Goal: Task Accomplishment & Management: Use online tool/utility

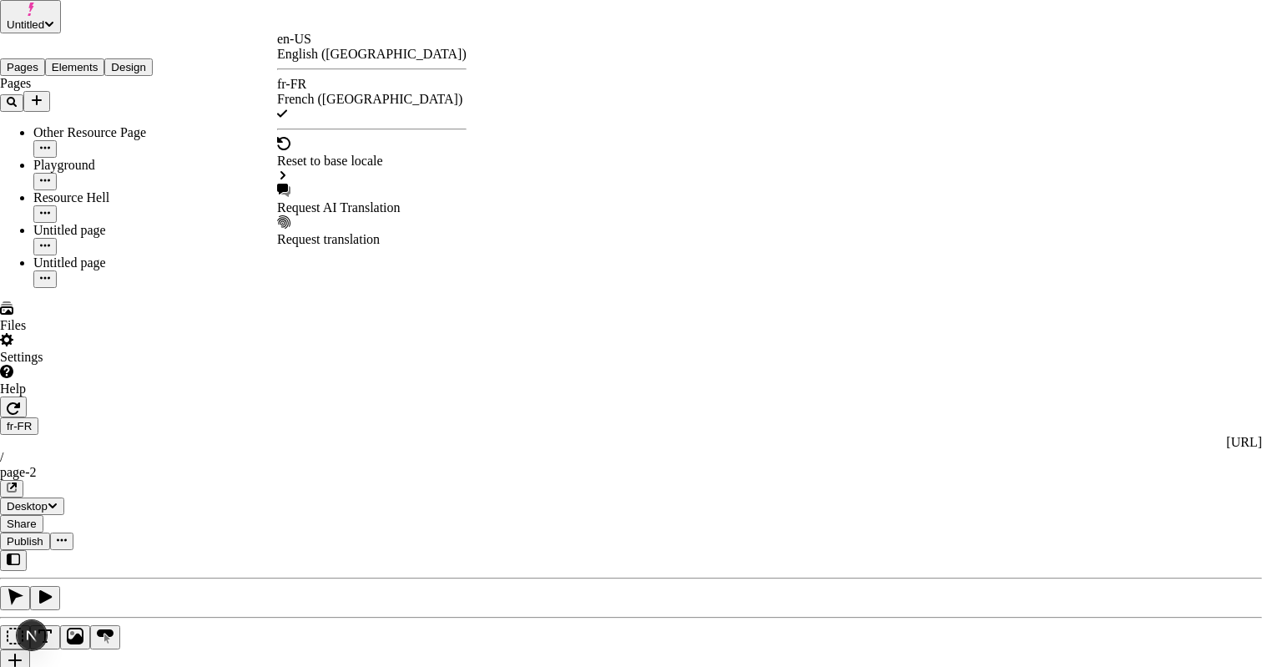
click at [340, 200] on div "Request AI Translation" at bounding box center [371, 207] width 189 height 15
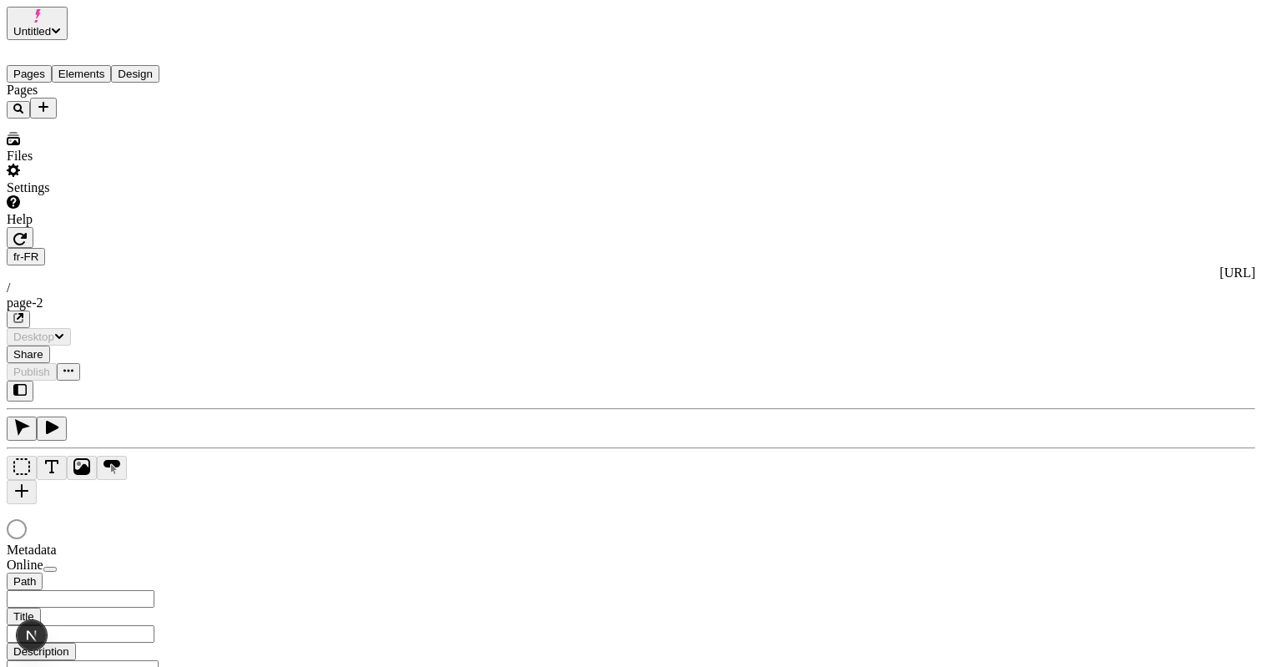
type input "/page-2"
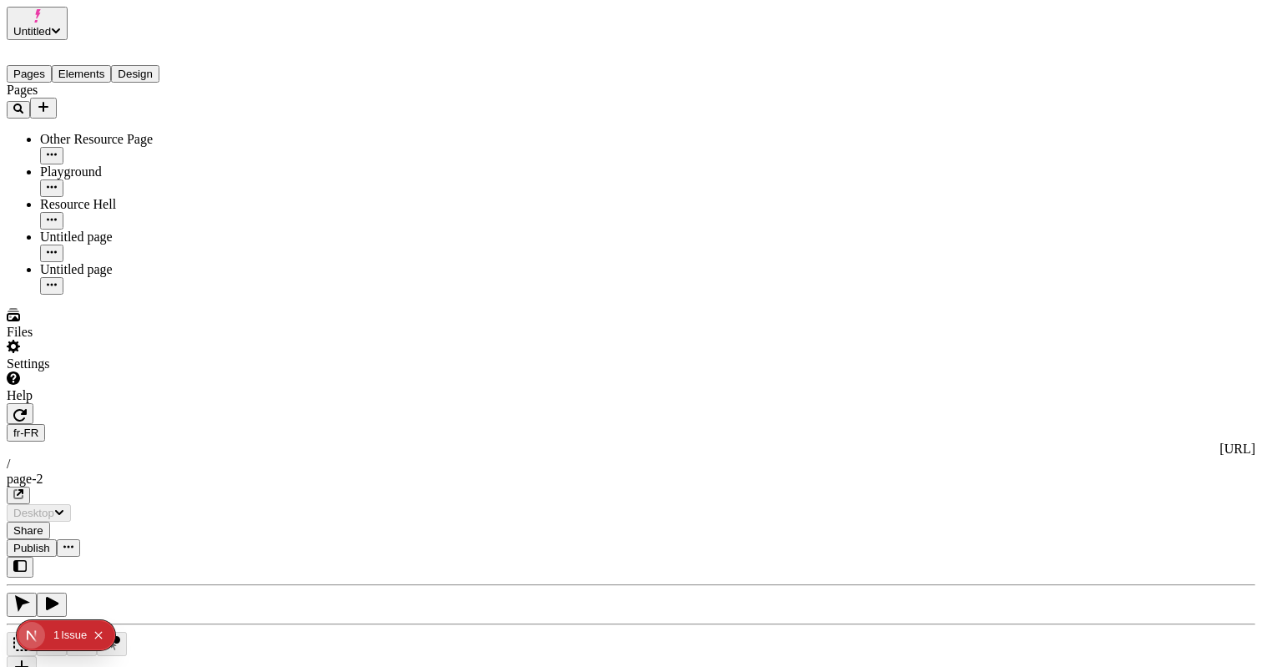
click at [50, 542] on span "Publish" at bounding box center [31, 548] width 37 height 13
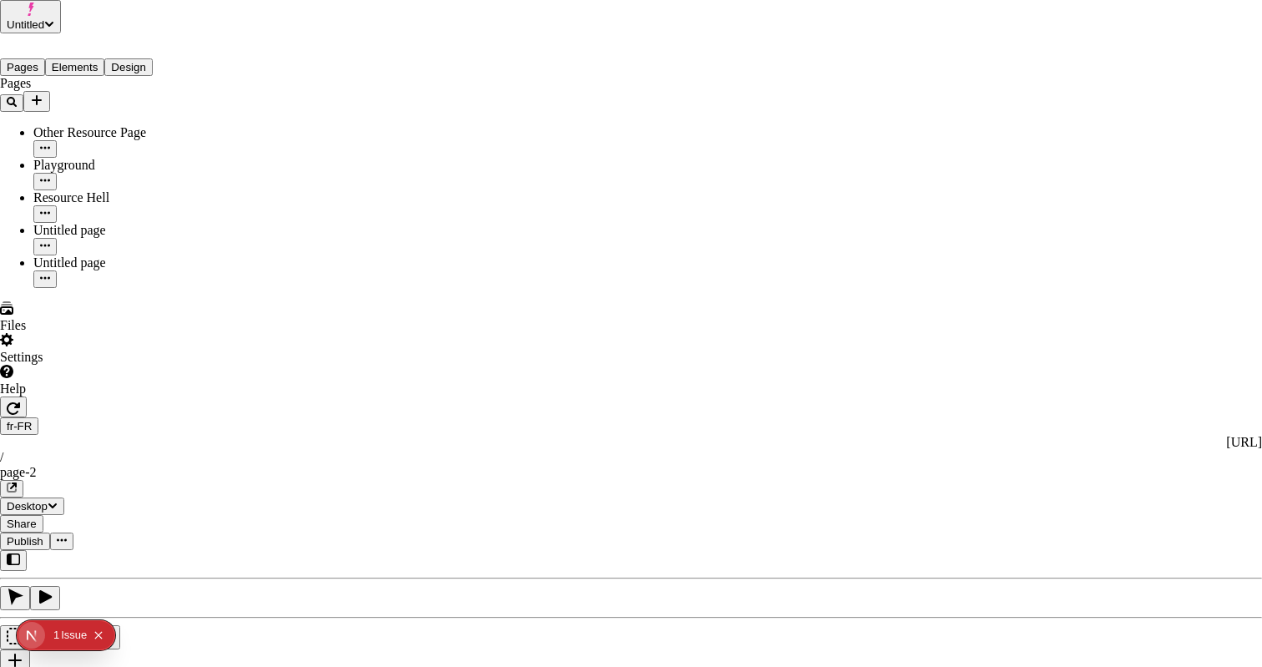
drag, startPoint x: 639, startPoint y: 398, endPoint x: 672, endPoint y: 427, distance: 43.7
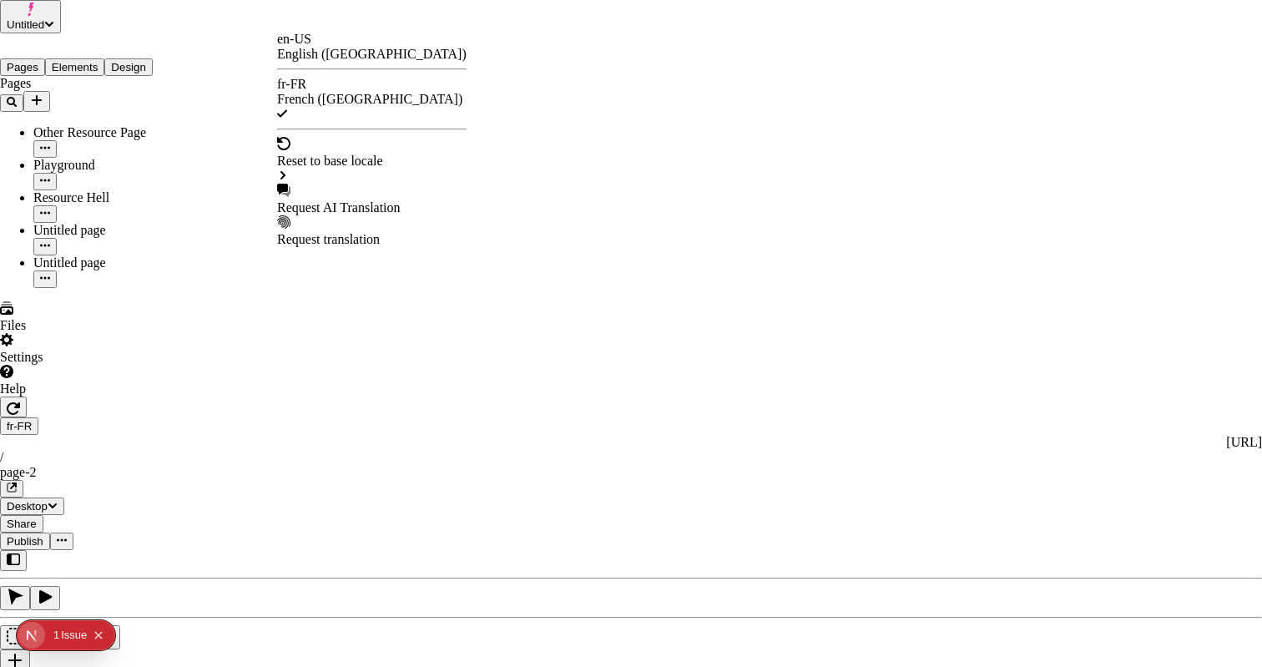
click at [351, 200] on div "Request AI Translation" at bounding box center [371, 207] width 189 height 15
checkbox input "true"
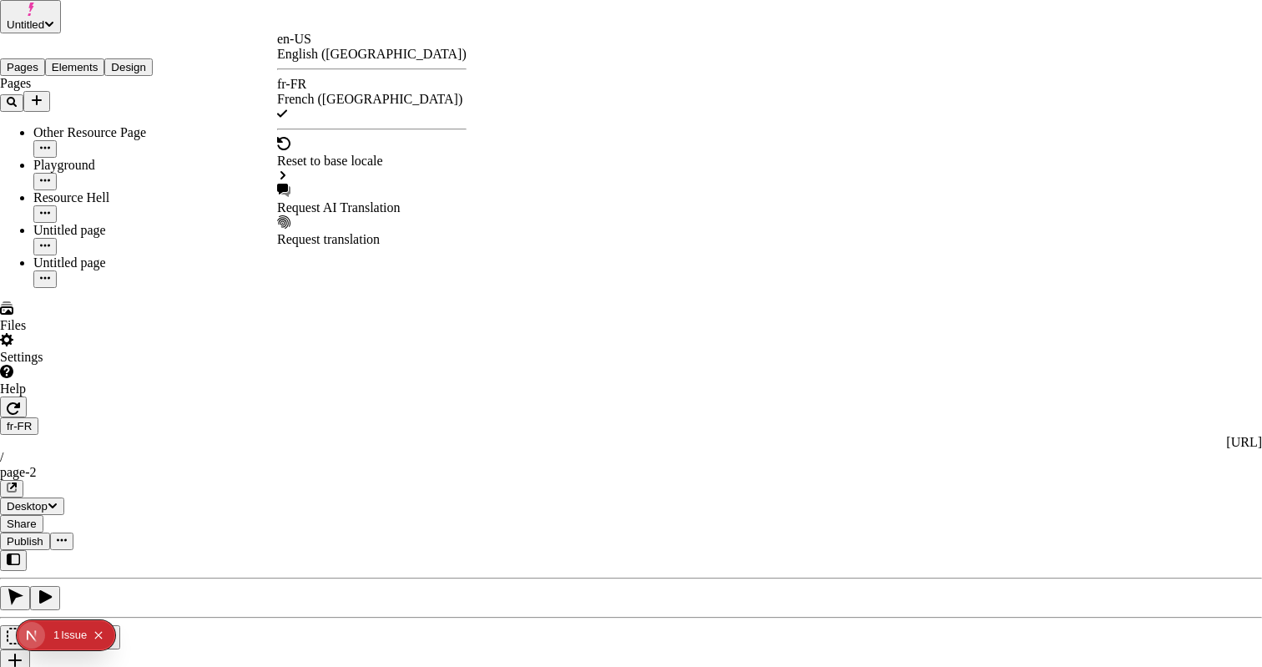
checkbox input "true"
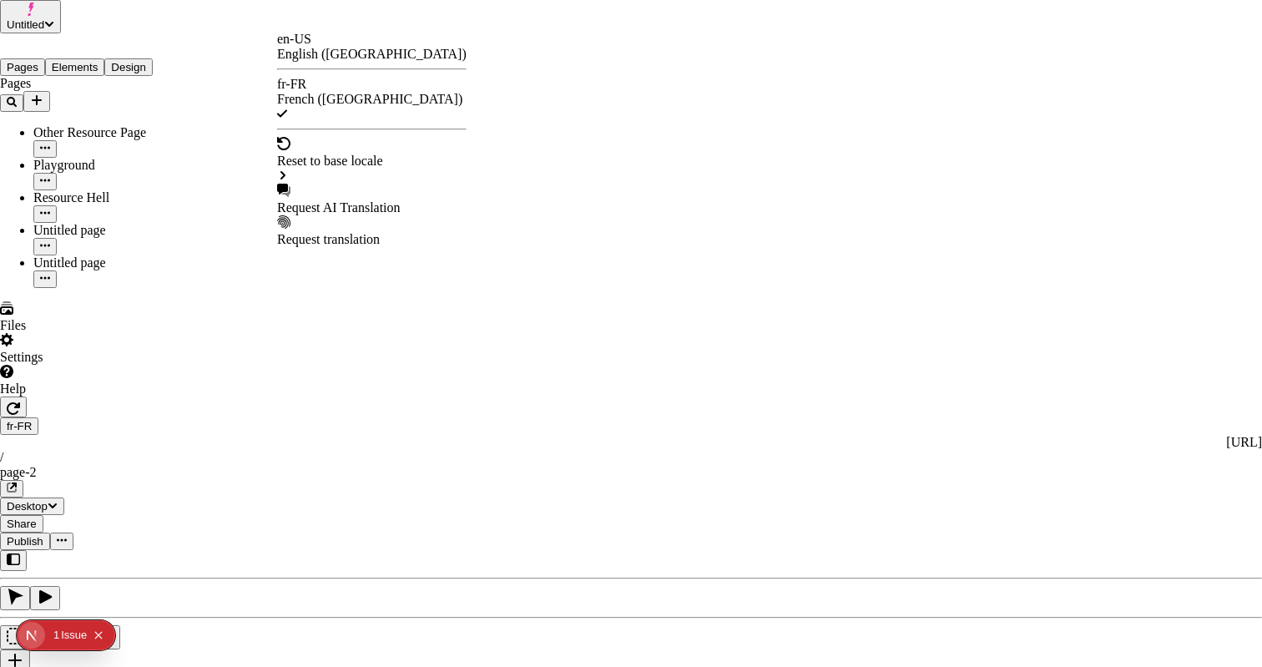
checkbox input "false"
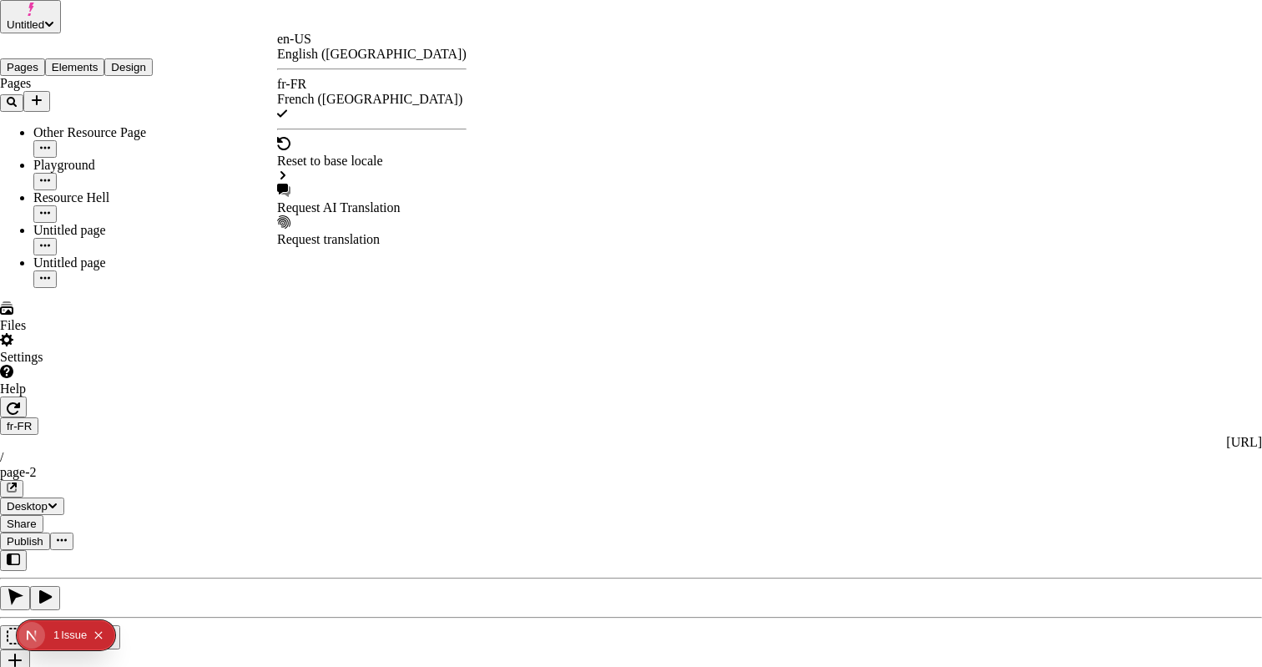
checkbox input "false"
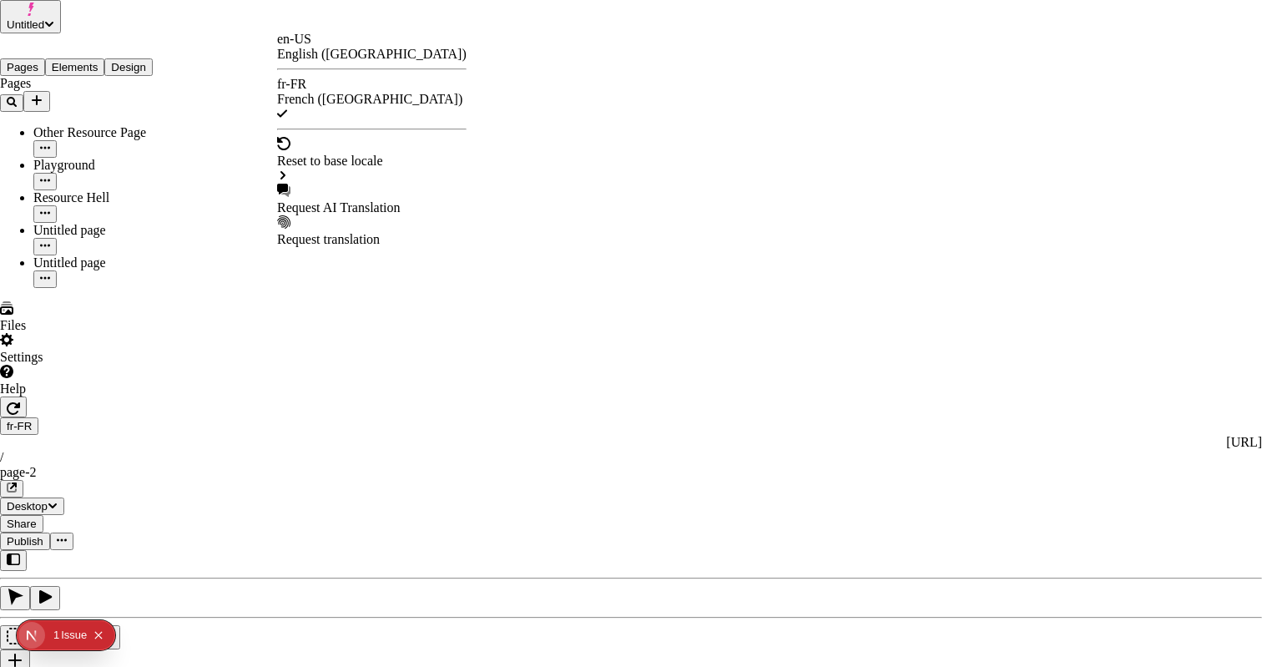
checkbox input "true"
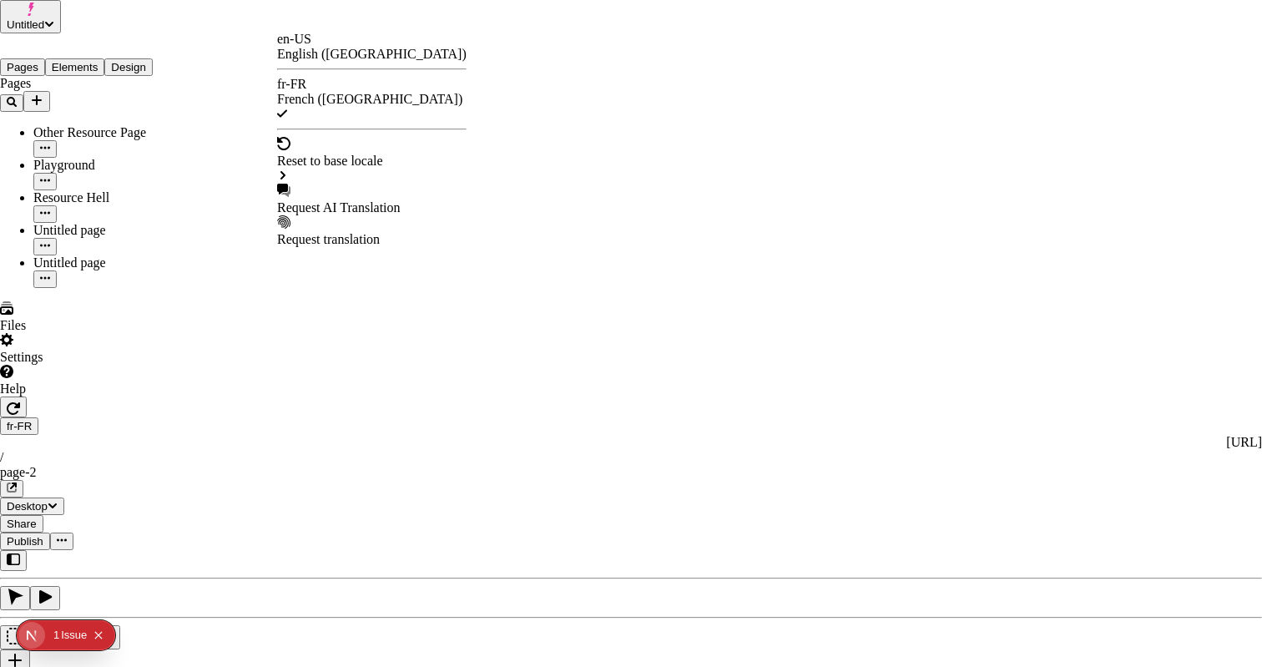
checkbox input "true"
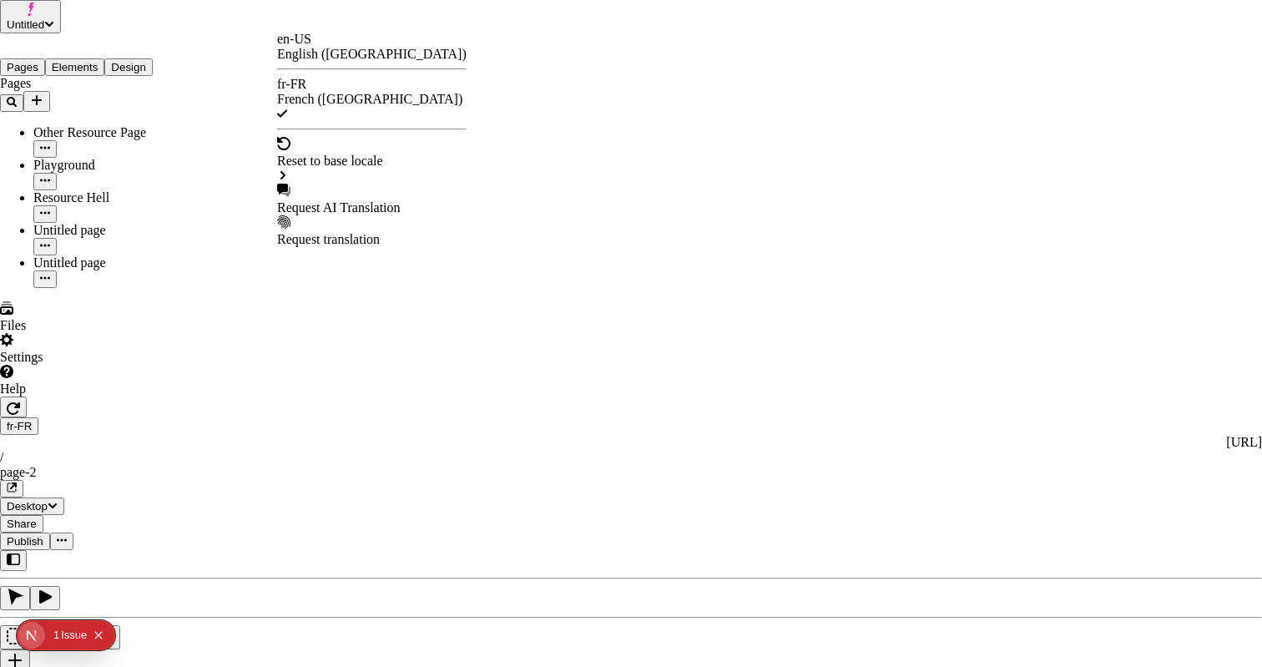
checkbox input "true"
checkbox input "false"
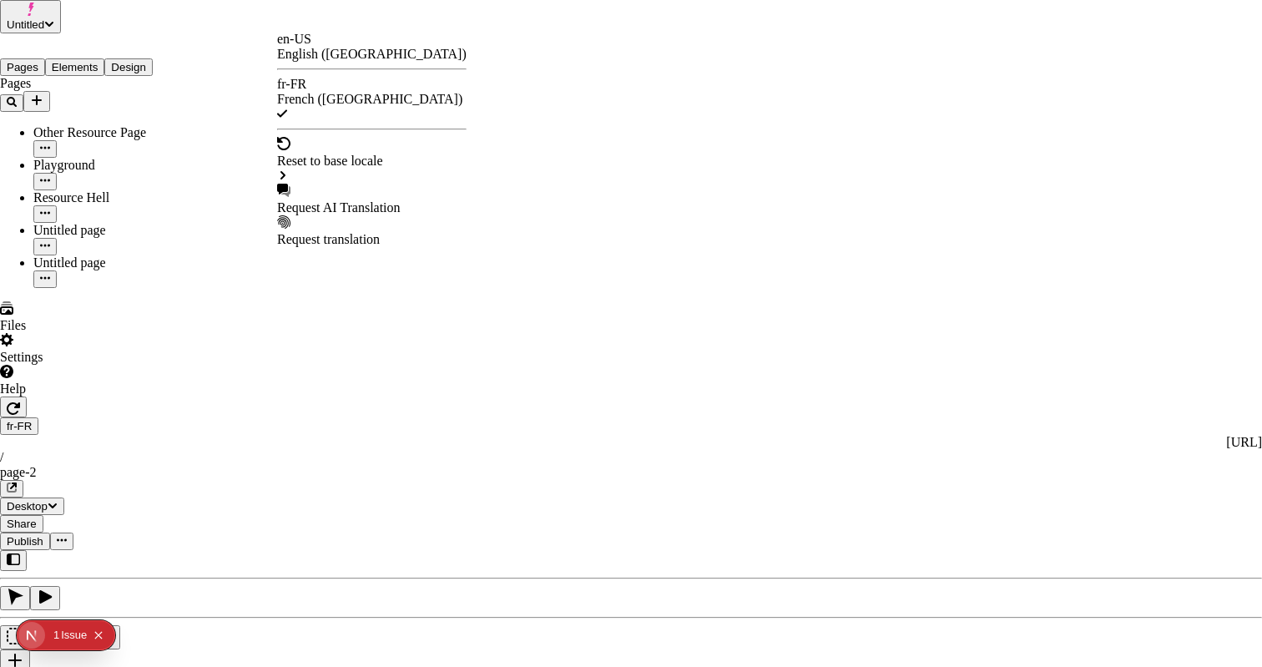
checkbox input "true"
checkbox input "false"
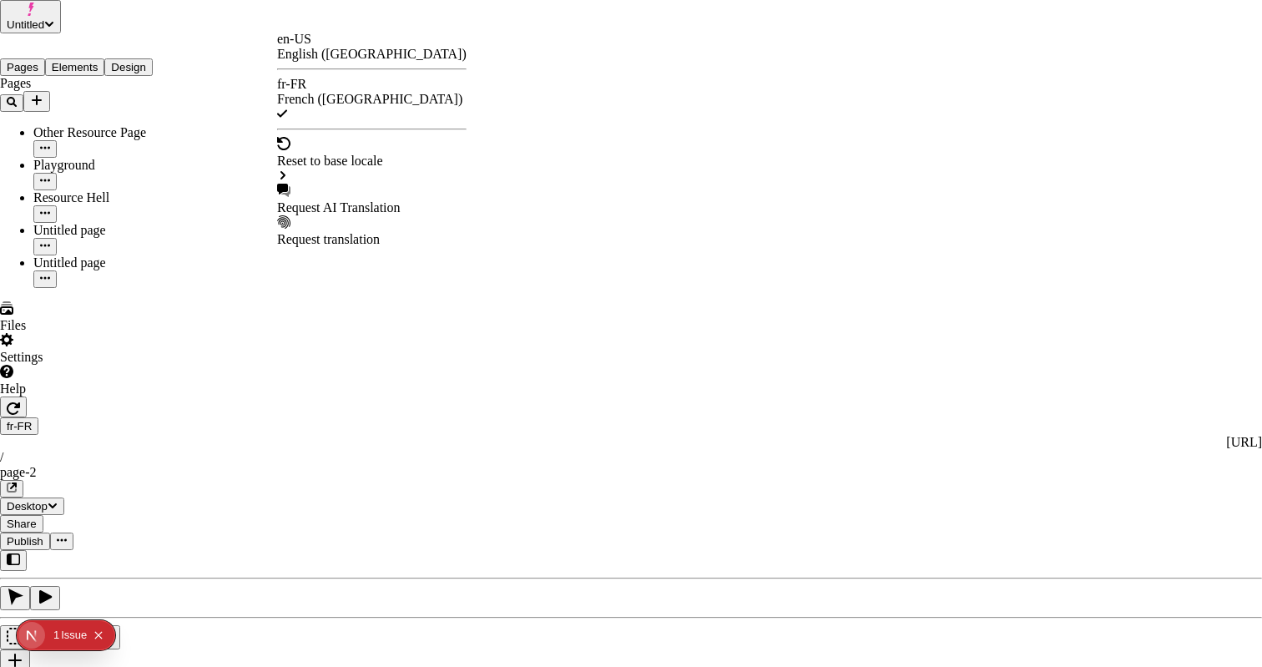
checkbox input "true"
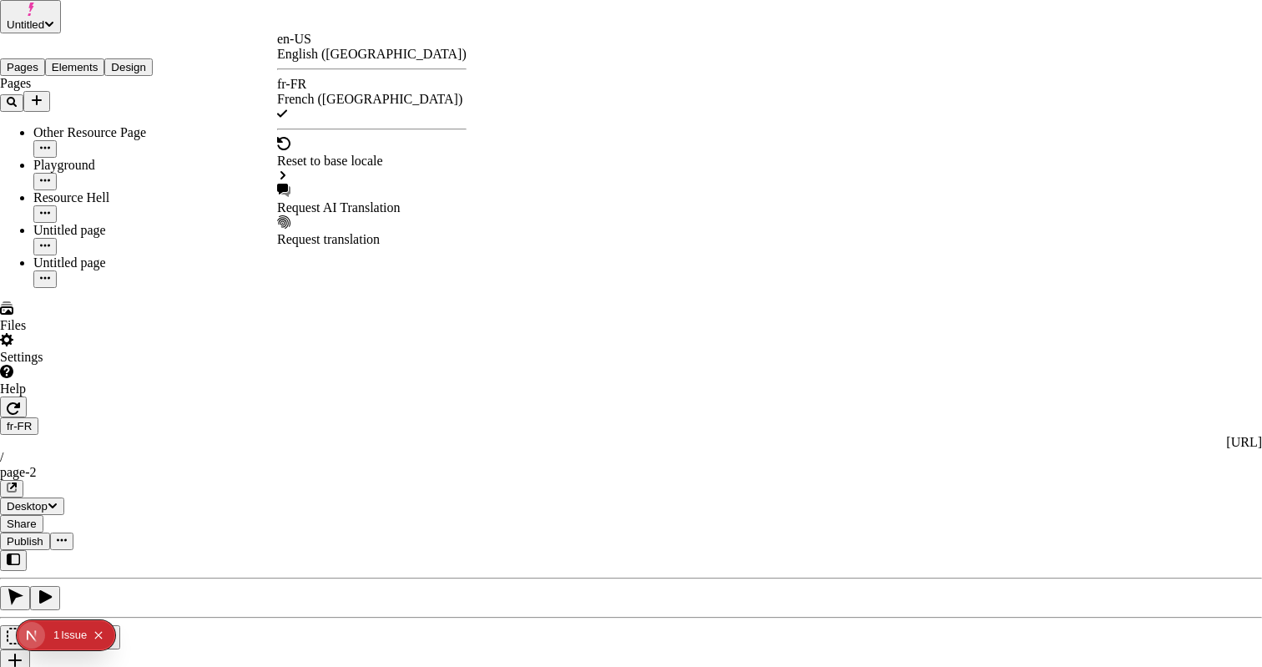
checkbox input "false"
checkbox input "true"
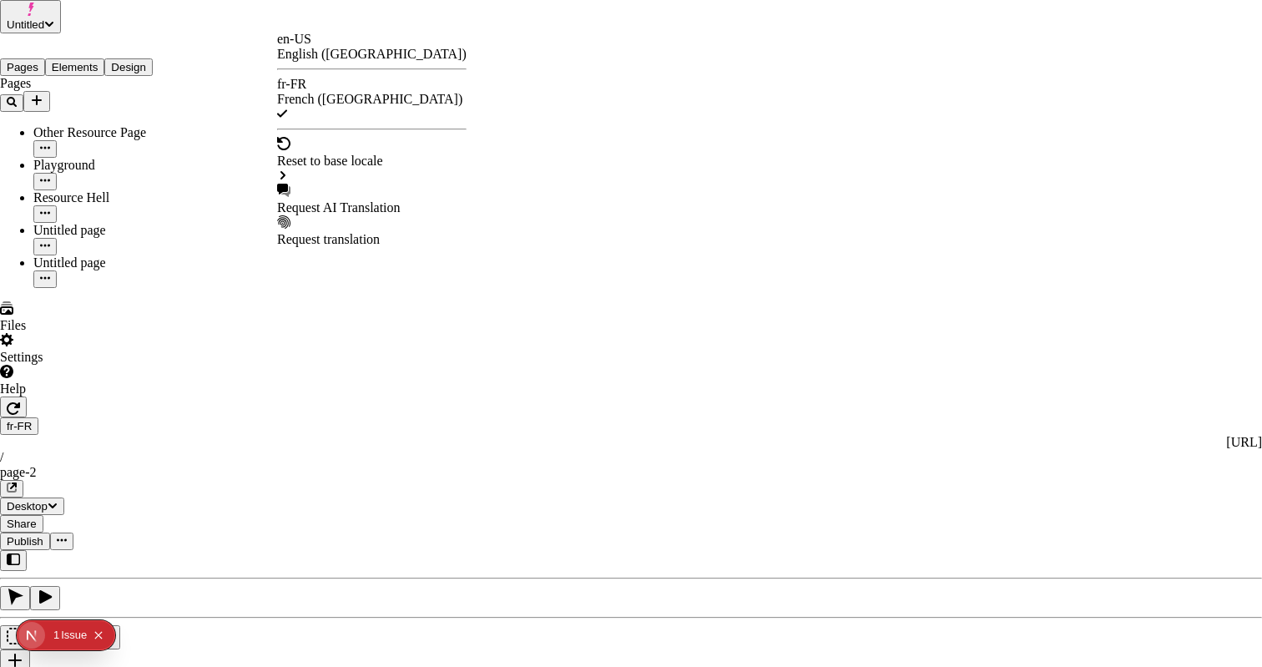
checkbox input "true"
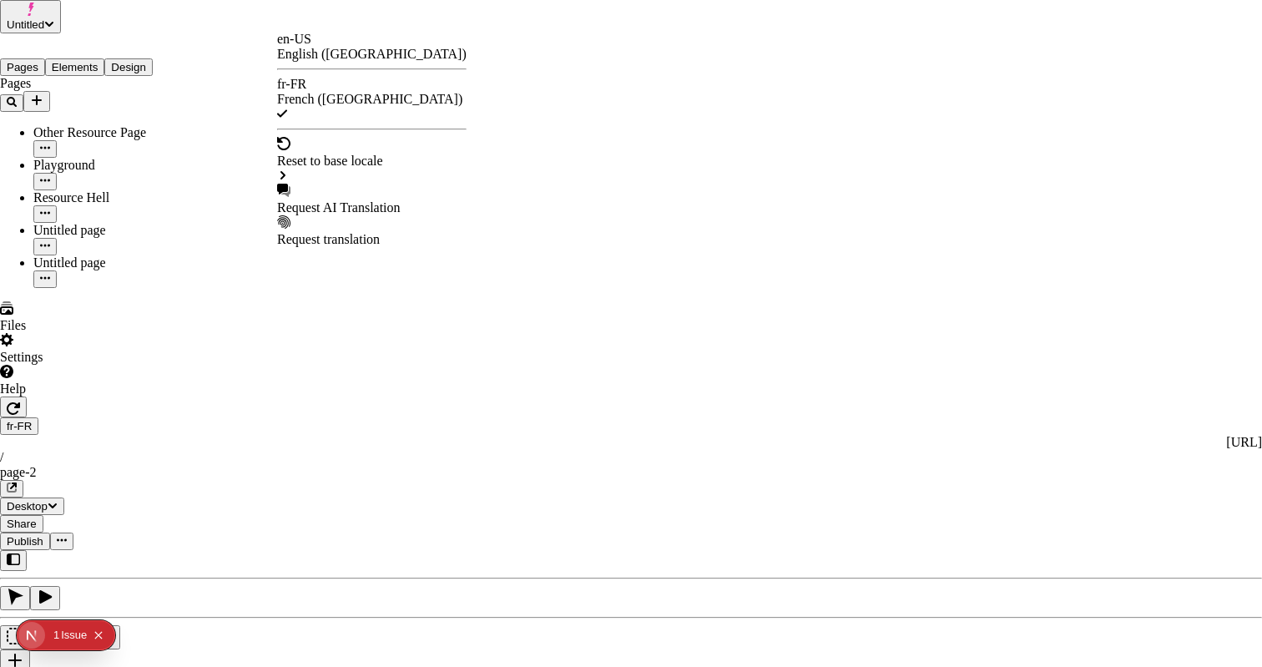
checkbox input "true"
checkbox input "false"
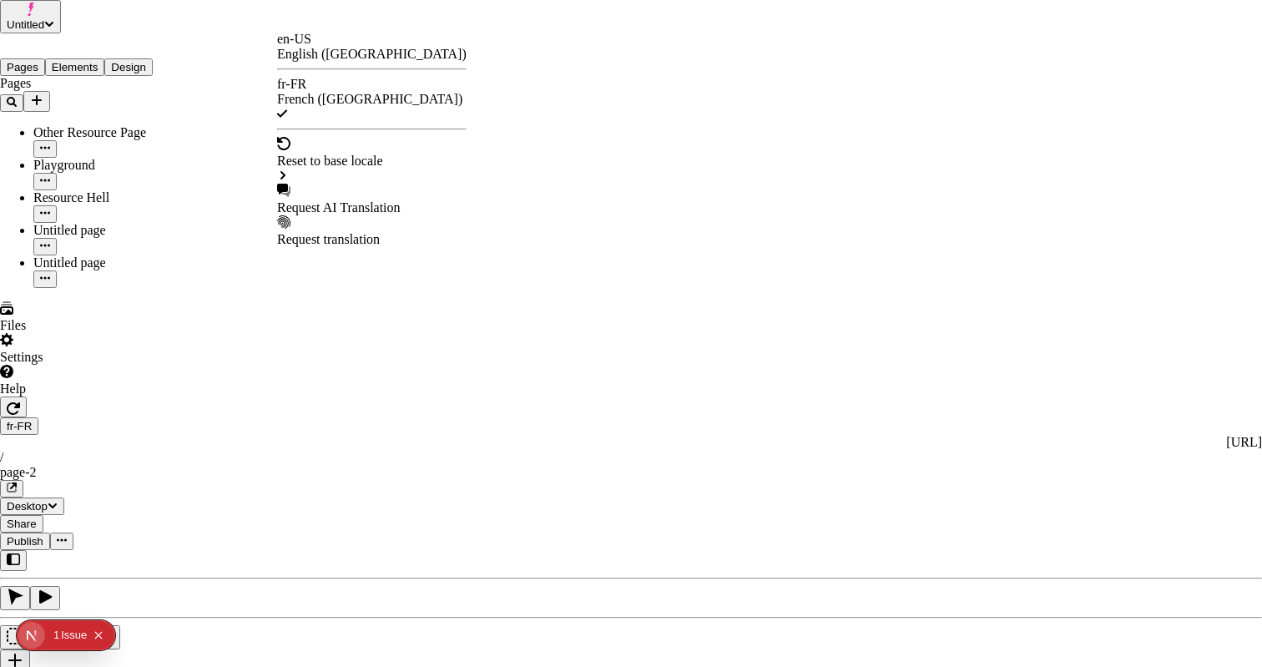
checkbox input "false"
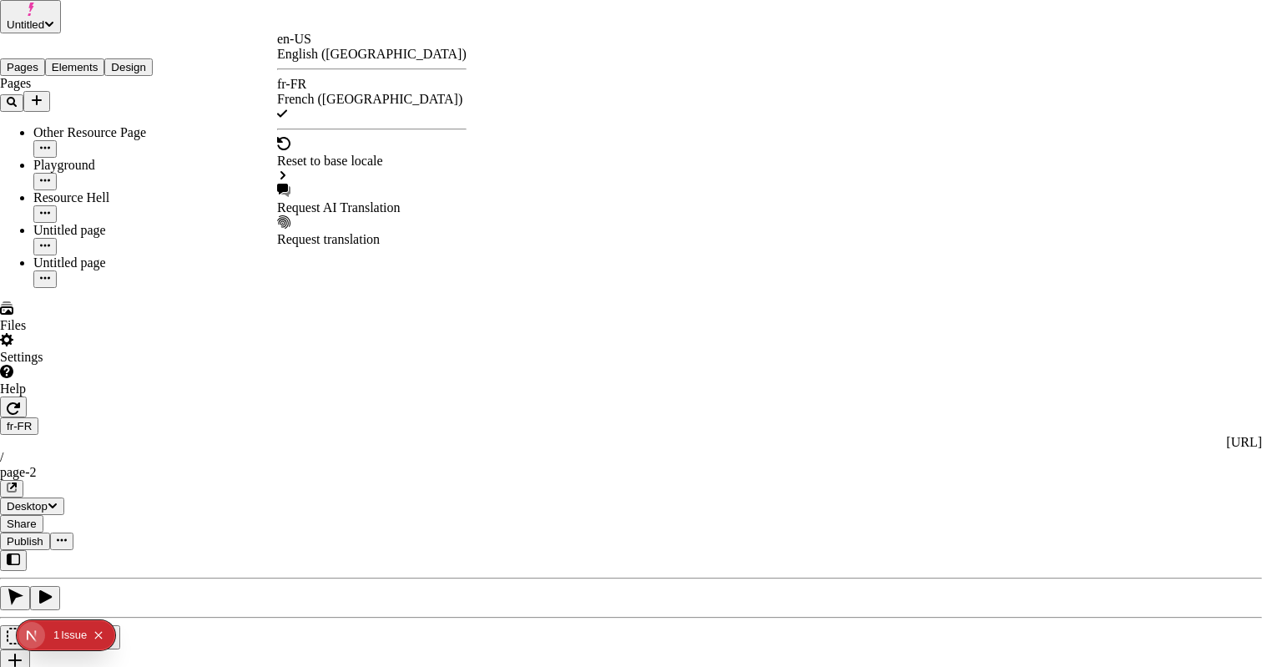
checkbox input "true"
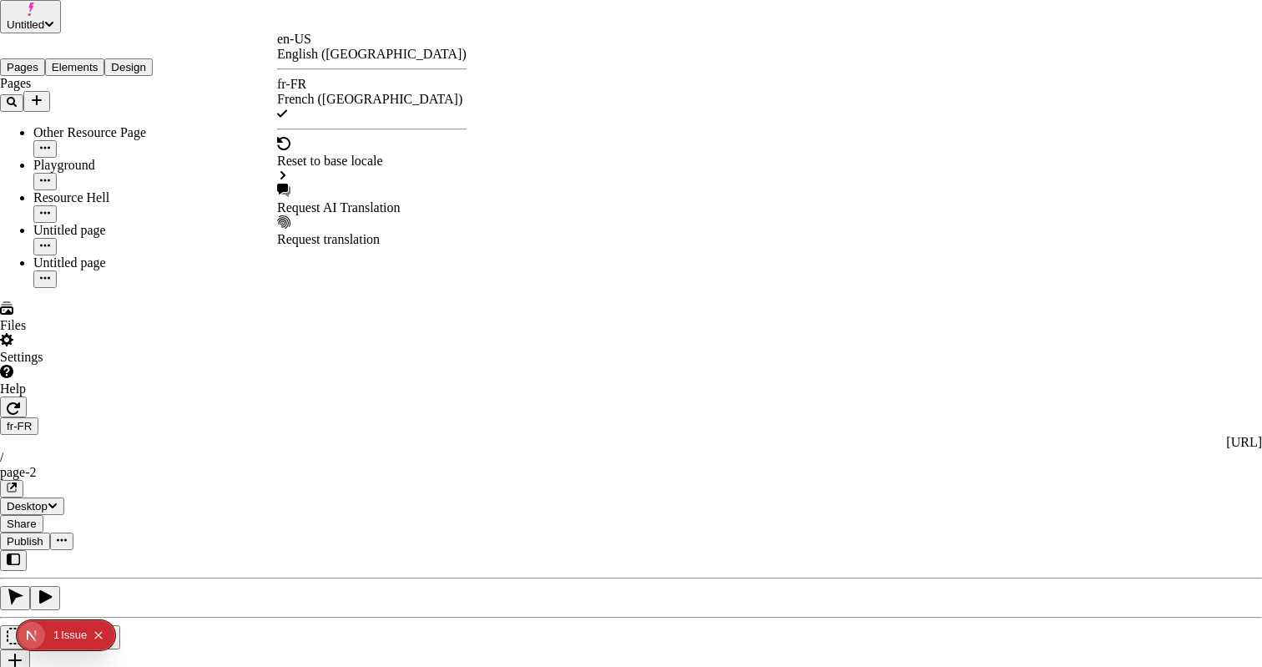
checkbox input "true"
checkbox input "false"
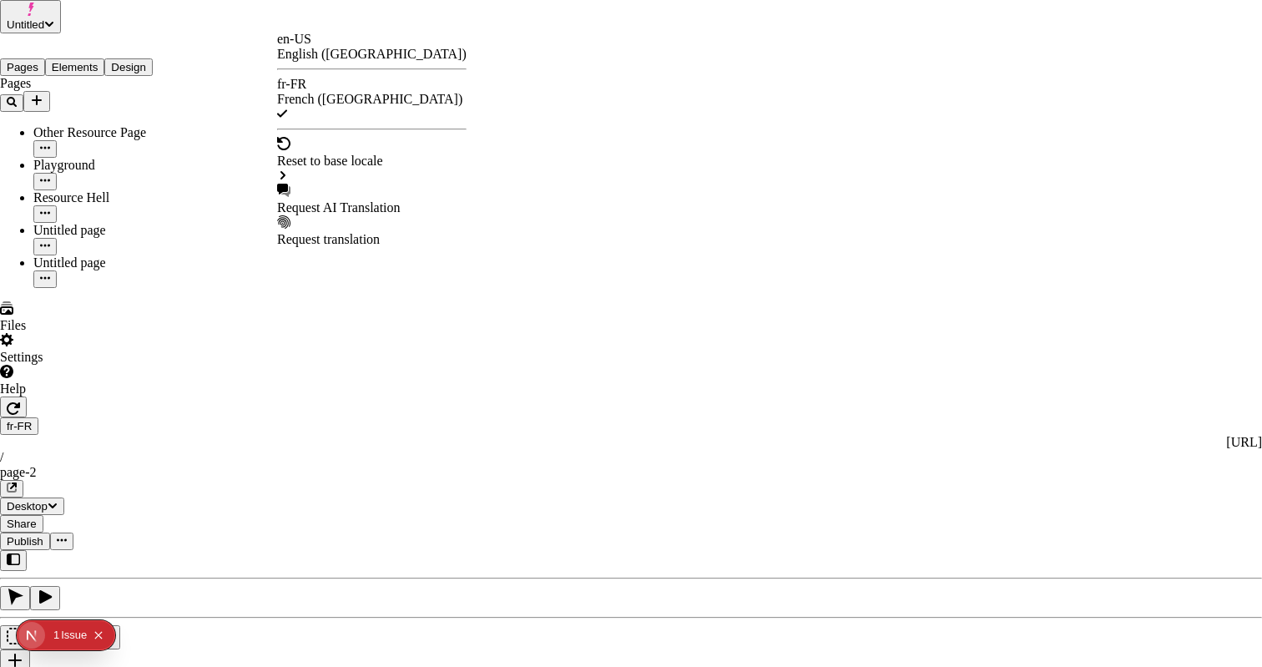
checkbox input "false"
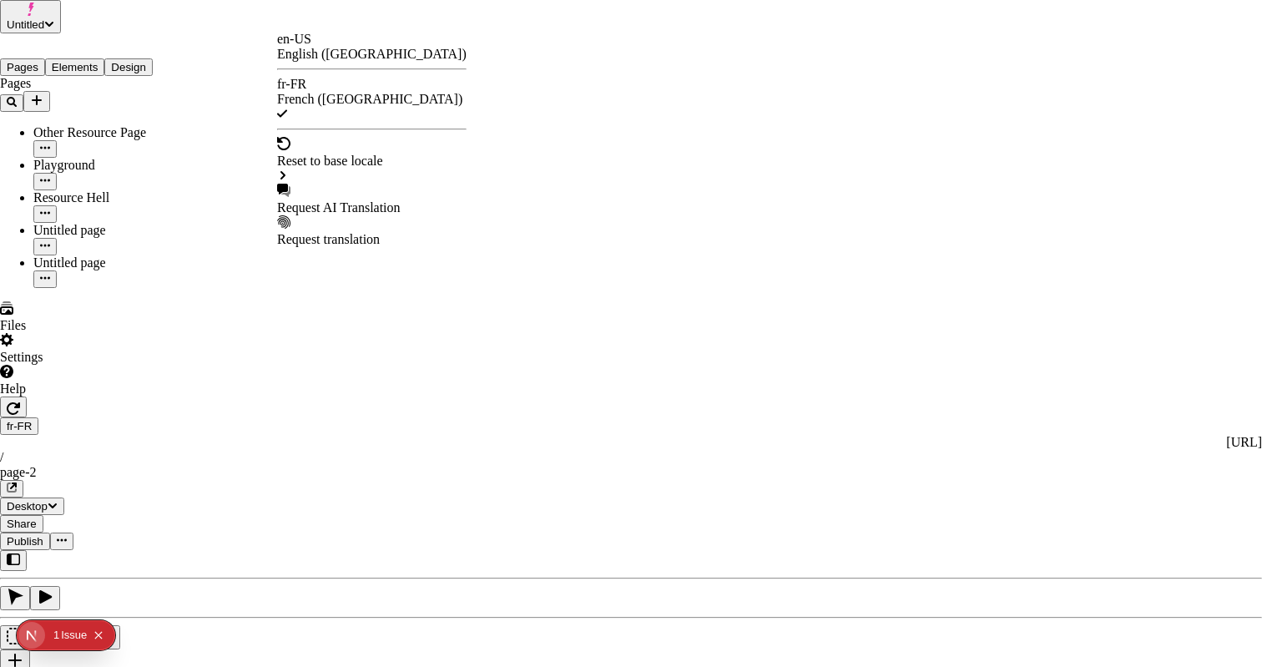
checkbox input "false"
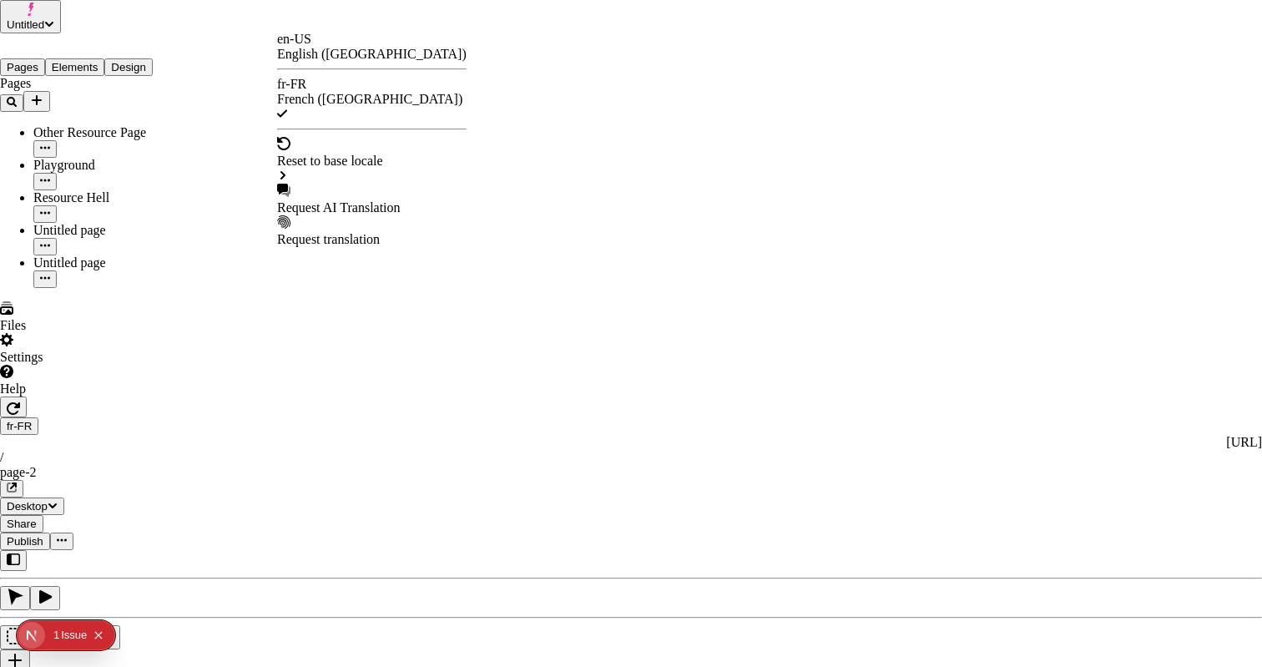
checkbox input "false"
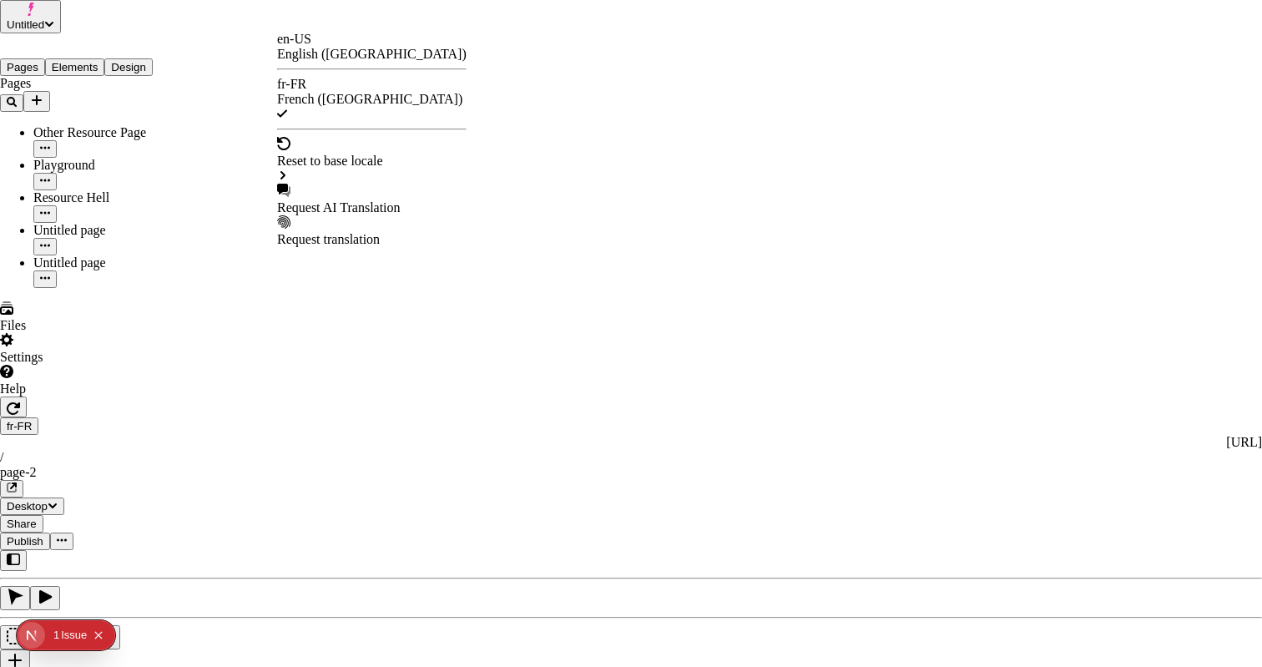
checkbox input "true"
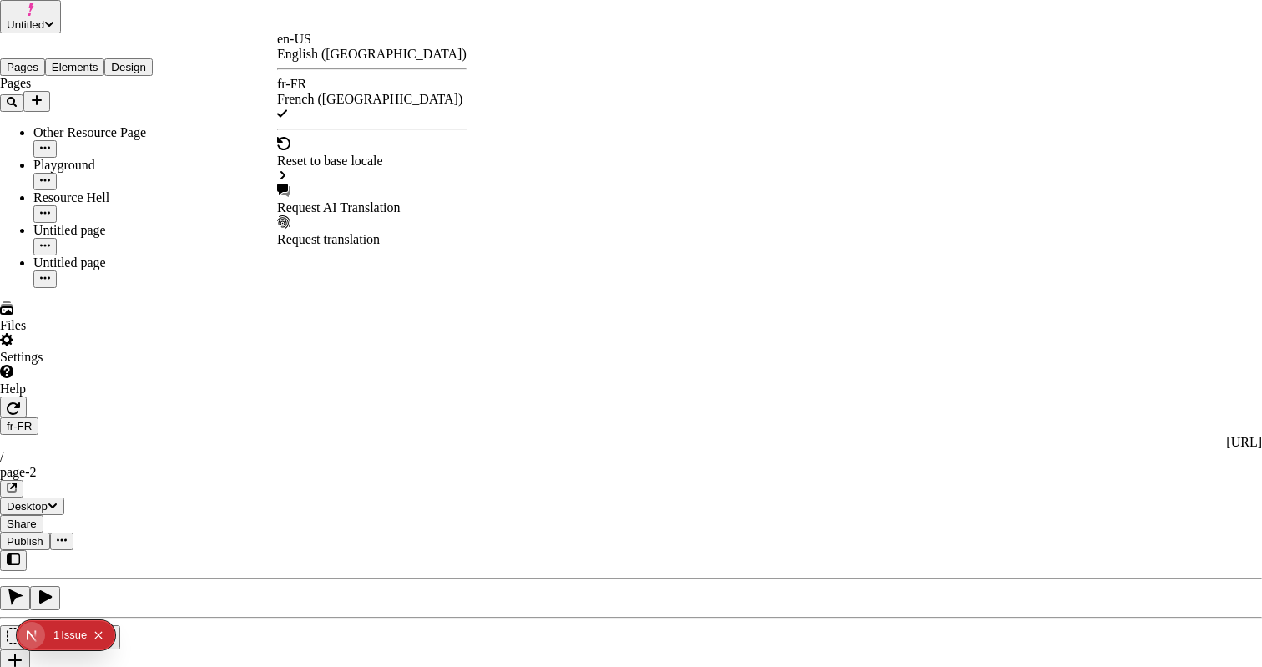
checkbox input "true"
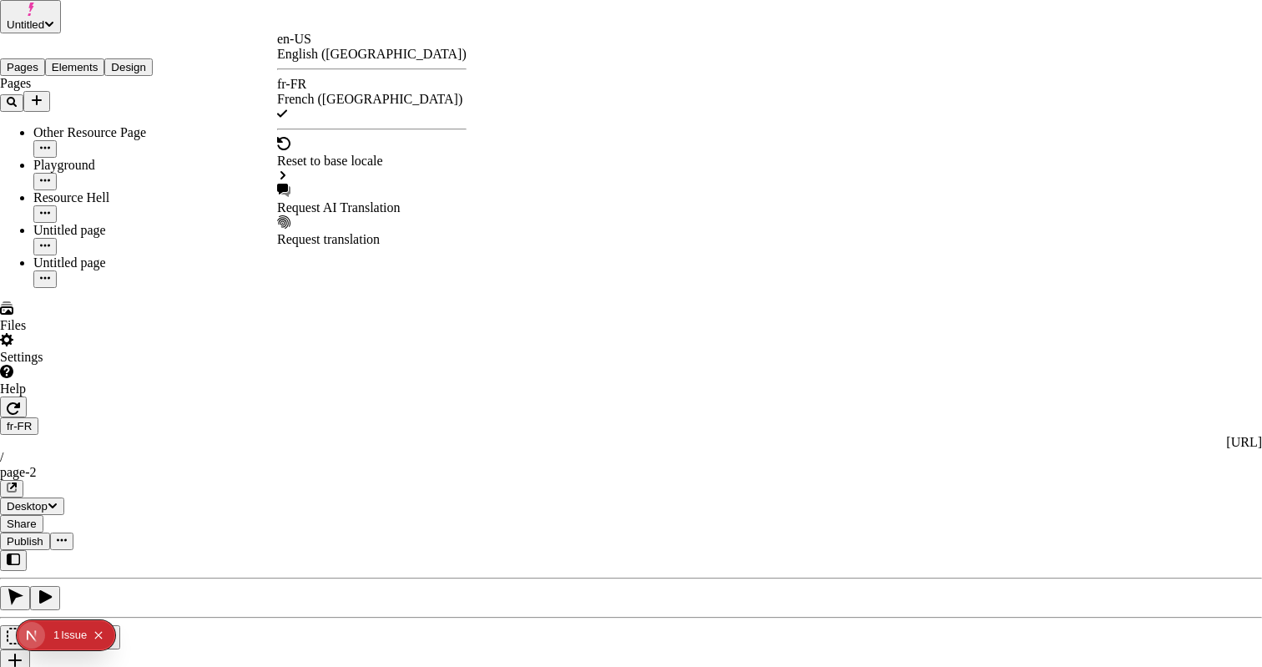
checkbox input "false"
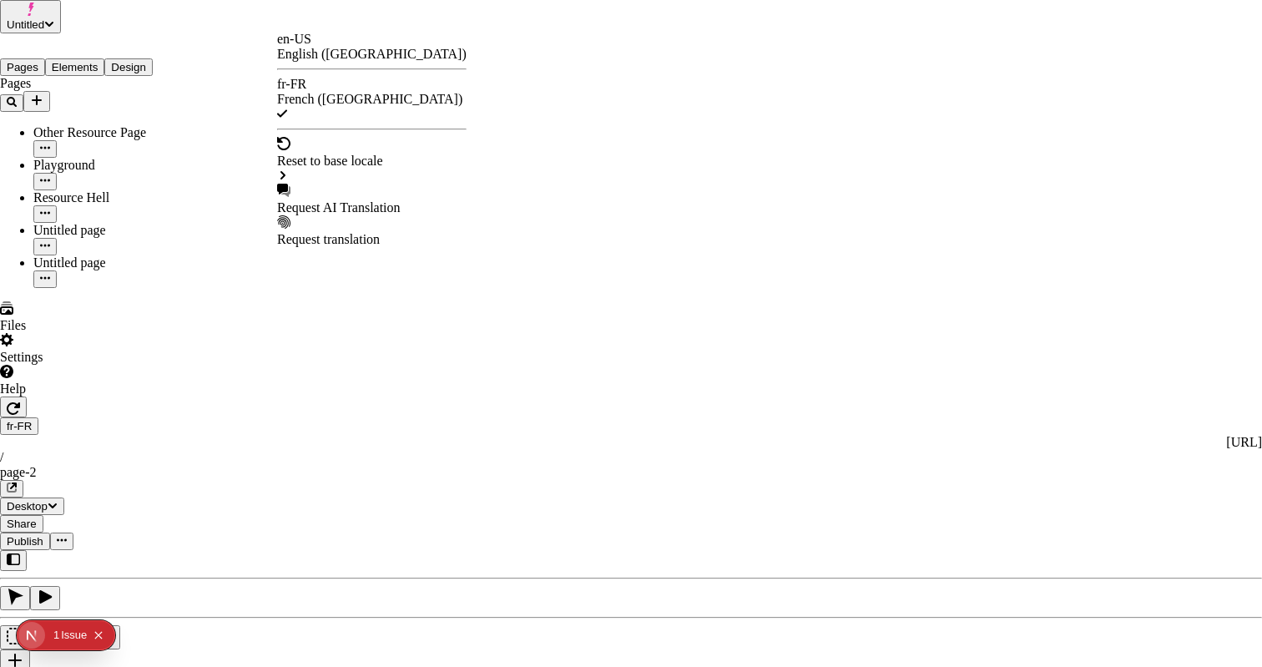
checkbox input "false"
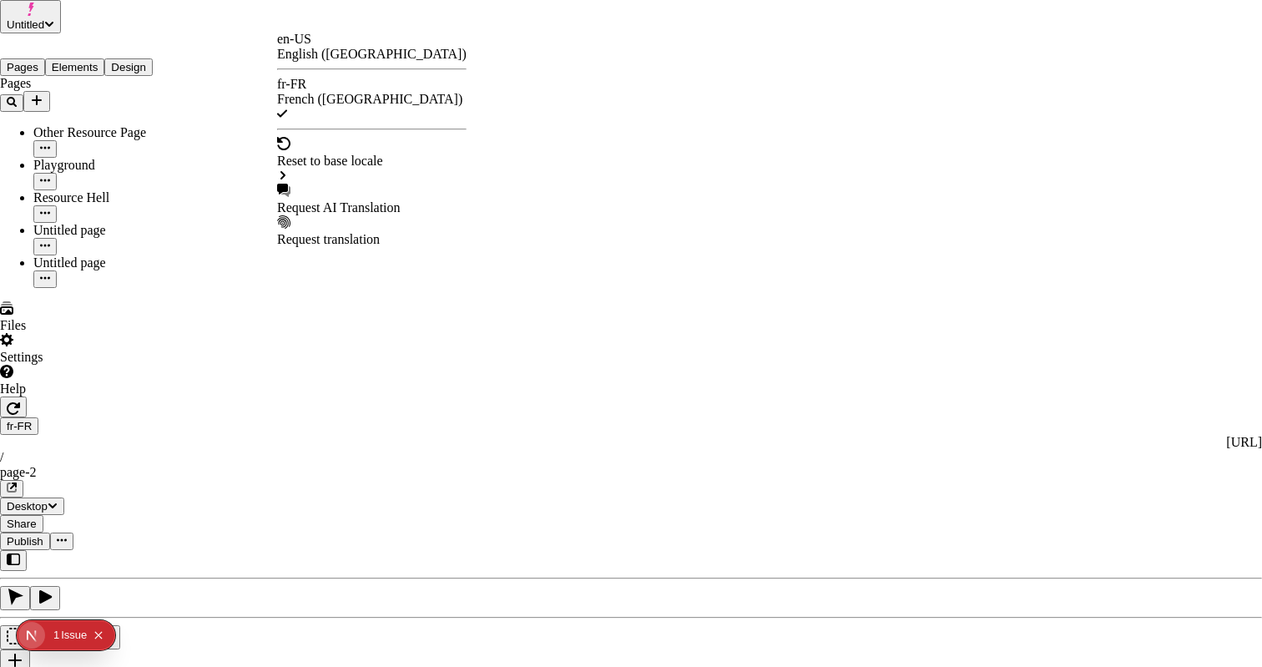
checkbox input "true"
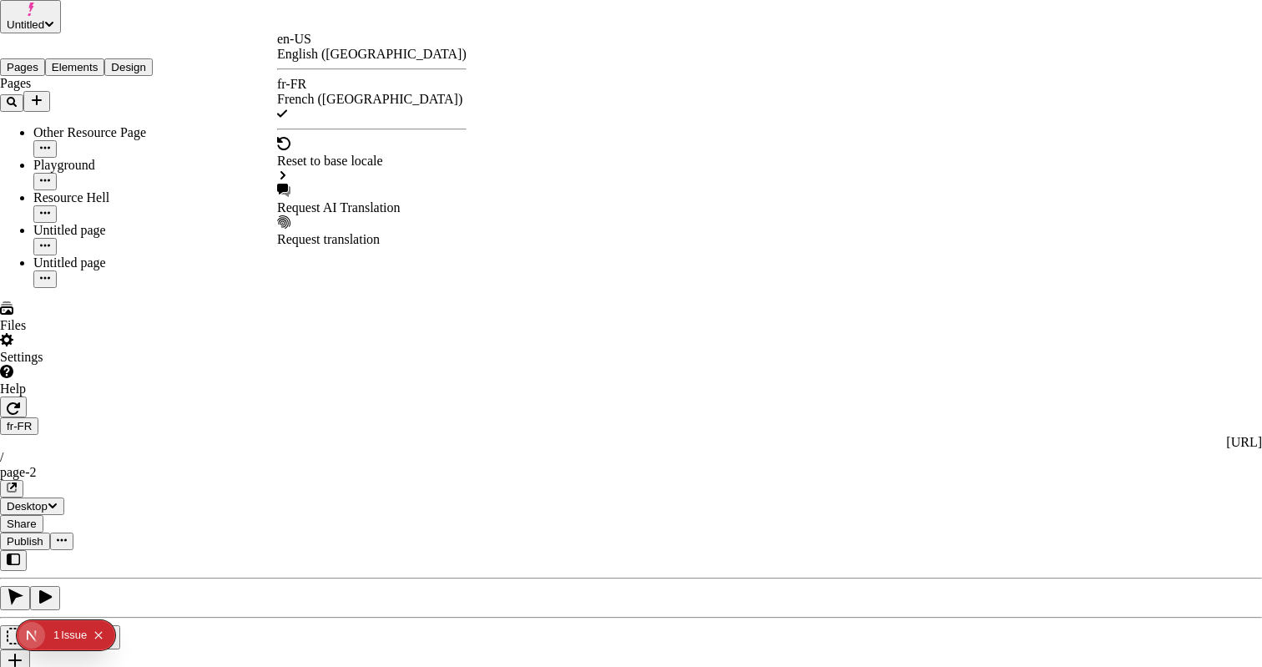
checkbox input "true"
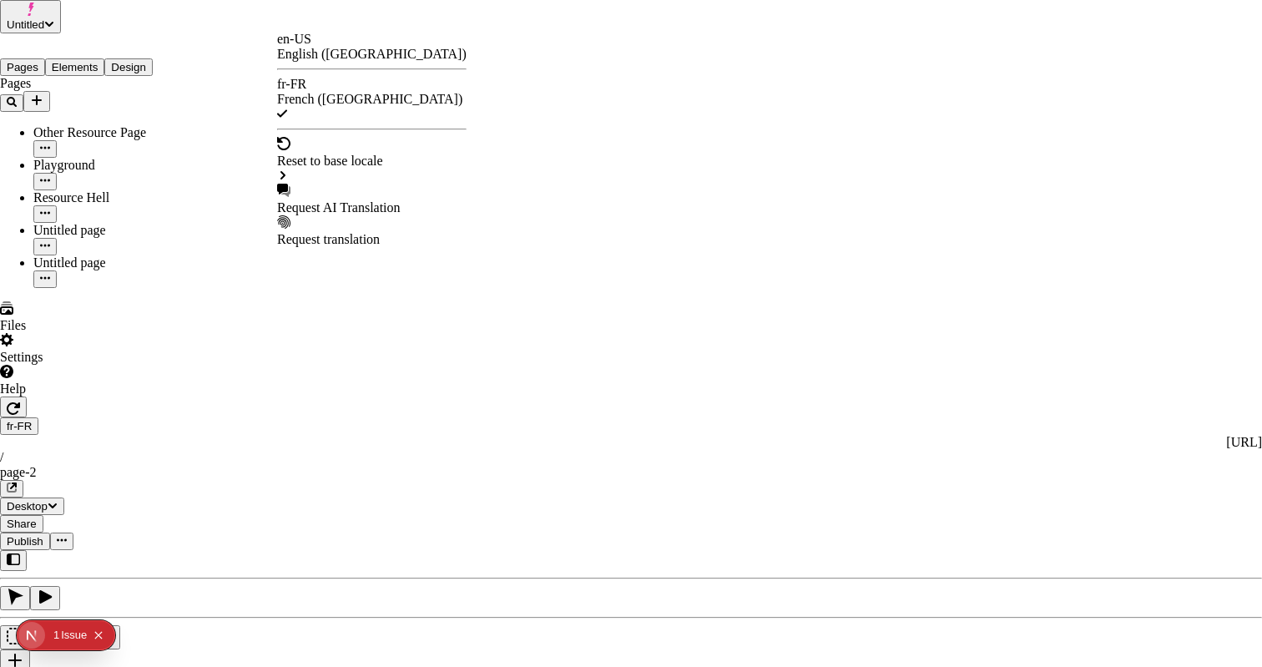
checkbox input "false"
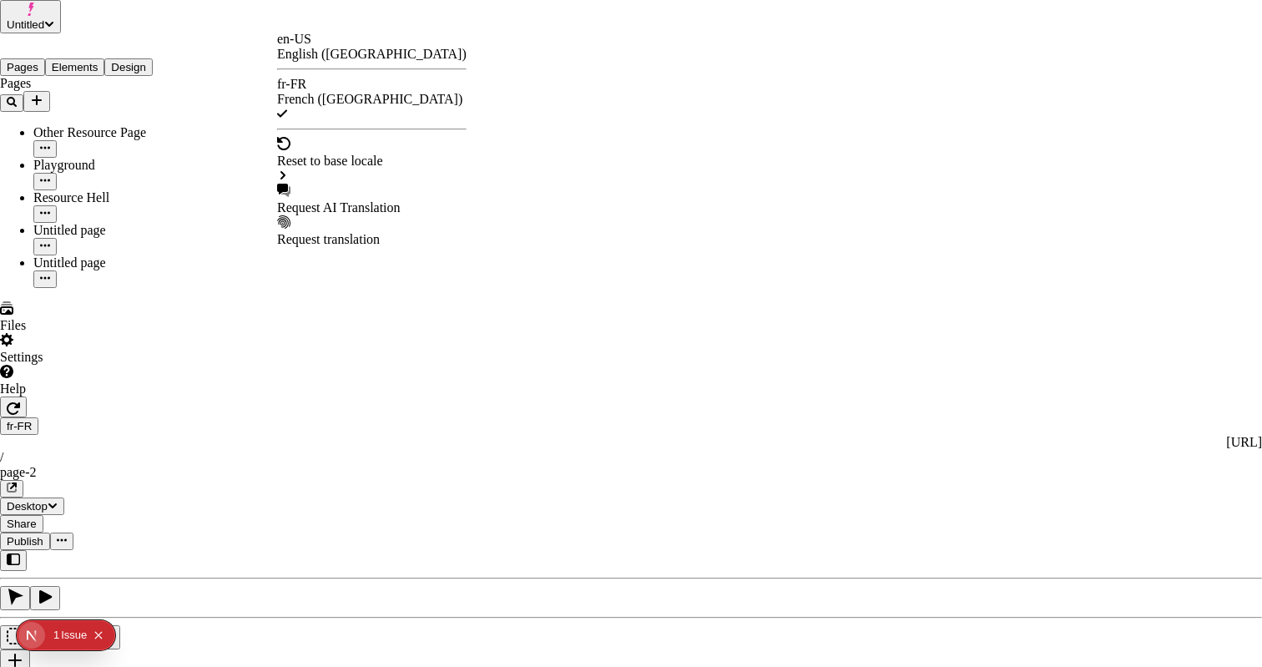
checkbox input "false"
